Goal: Information Seeking & Learning: Understand process/instructions

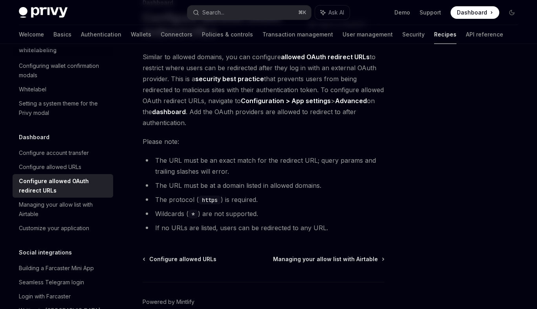
scroll to position [67, 0]
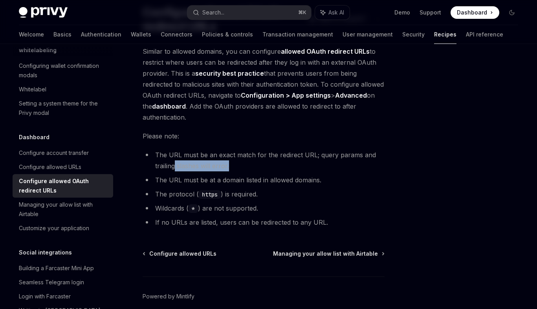
drag, startPoint x: 239, startPoint y: 161, endPoint x: 174, endPoint y: 161, distance: 65.6
click at [174, 161] on li "The URL must be an exact match for the redirect URL; query params and trailing …" at bounding box center [264, 161] width 242 height 22
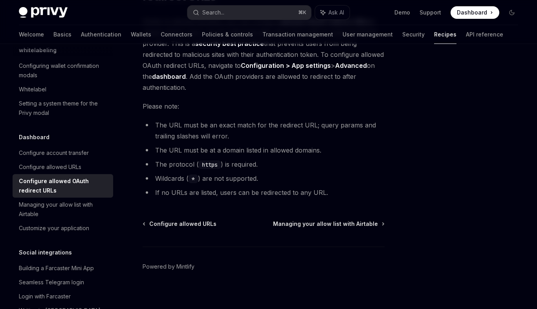
scroll to position [102, 0]
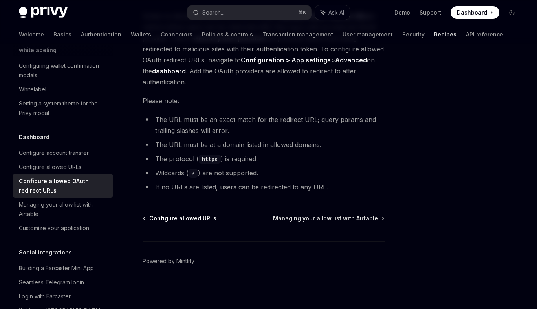
click at [203, 219] on span "Configure allowed URLs" at bounding box center [182, 219] width 67 height 8
type textarea "*"
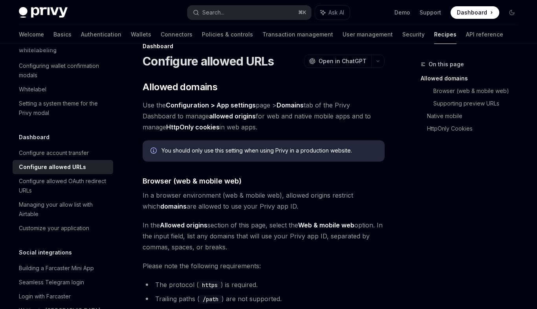
scroll to position [19, 0]
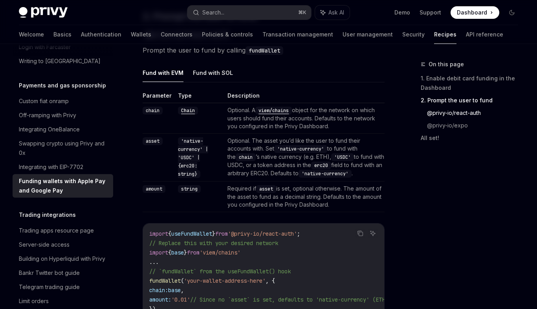
scroll to position [506, 0]
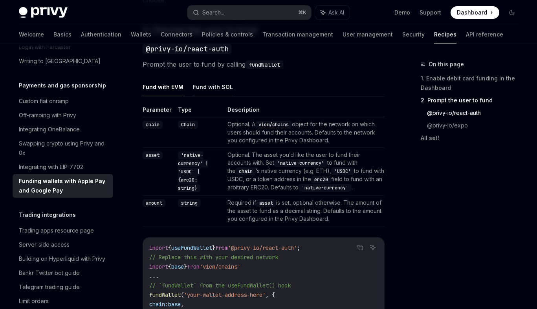
click at [207, 79] on button "Fund with SOL" at bounding box center [213, 87] width 40 height 18
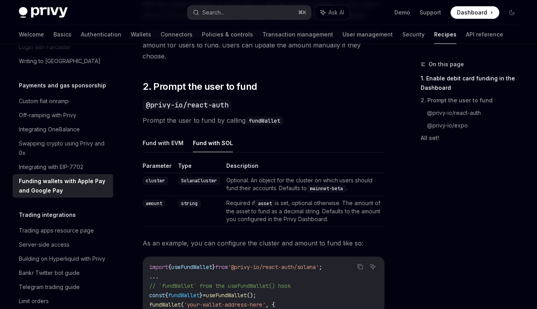
scroll to position [444, 0]
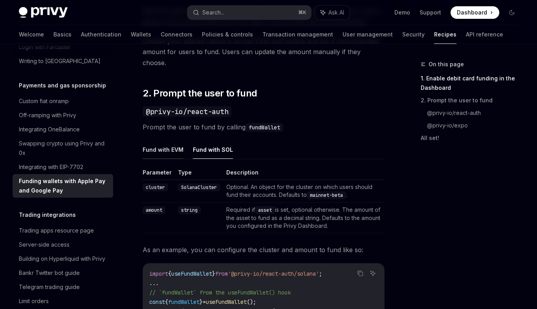
click at [156, 142] on button "Fund with EVM" at bounding box center [163, 150] width 41 height 18
type textarea "*"
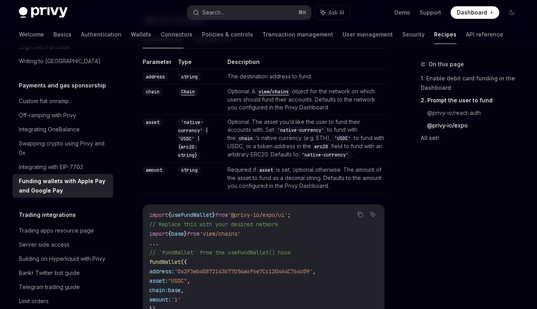
scroll to position [872, 0]
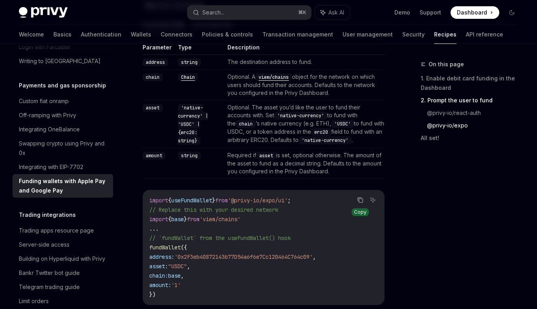
click at [361, 197] on icon "Copy the contents from the code block" at bounding box center [360, 200] width 6 height 6
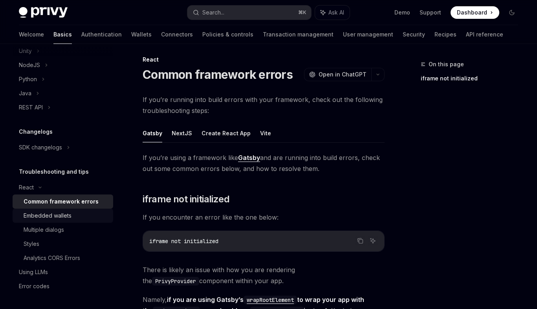
scroll to position [6, 0]
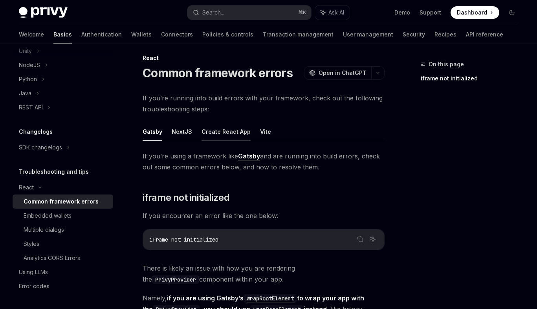
click at [228, 132] on button "Create React App" at bounding box center [225, 131] width 49 height 18
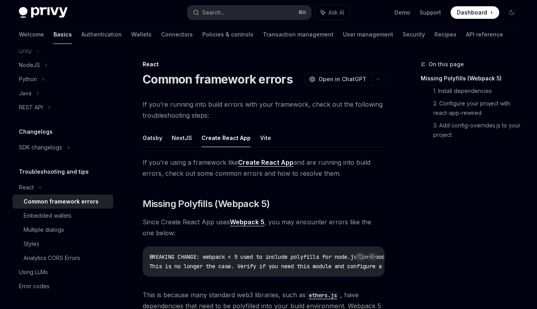
type textarea "*"
